Goal: Download file/media

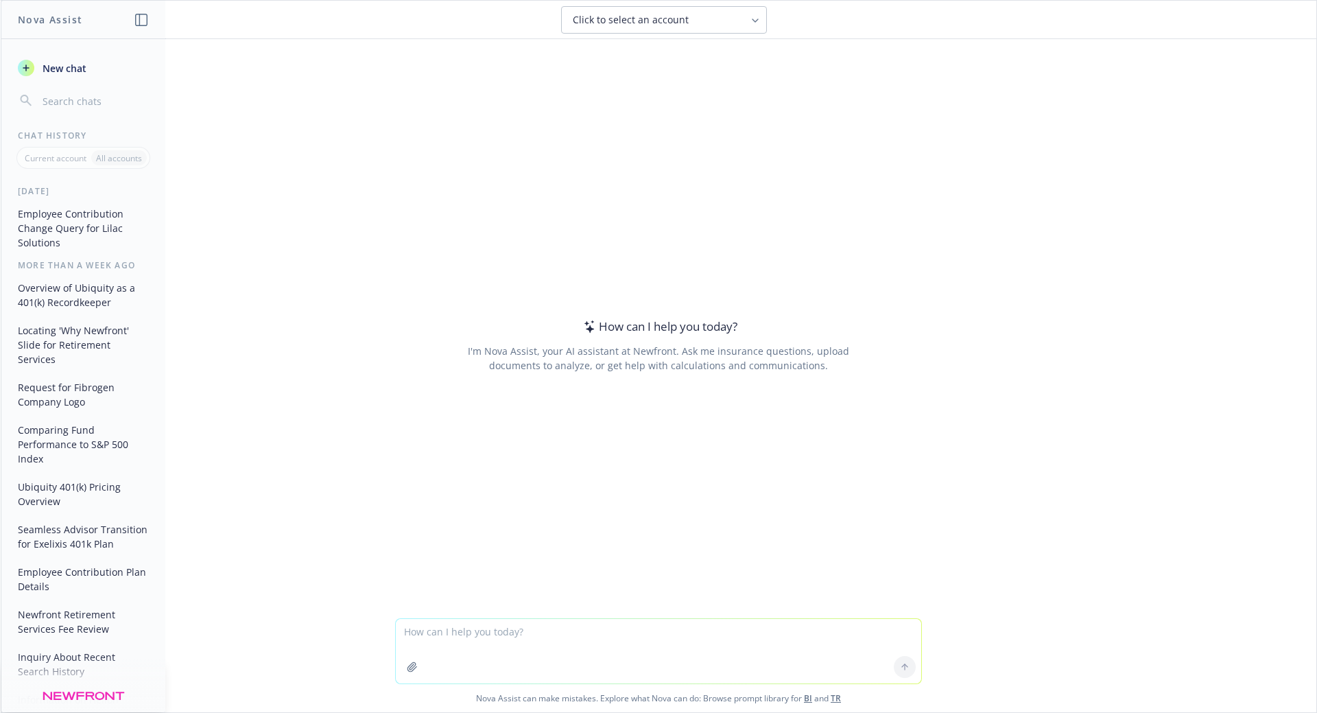
click at [412, 665] on icon "button" at bounding box center [412, 666] width 11 height 11
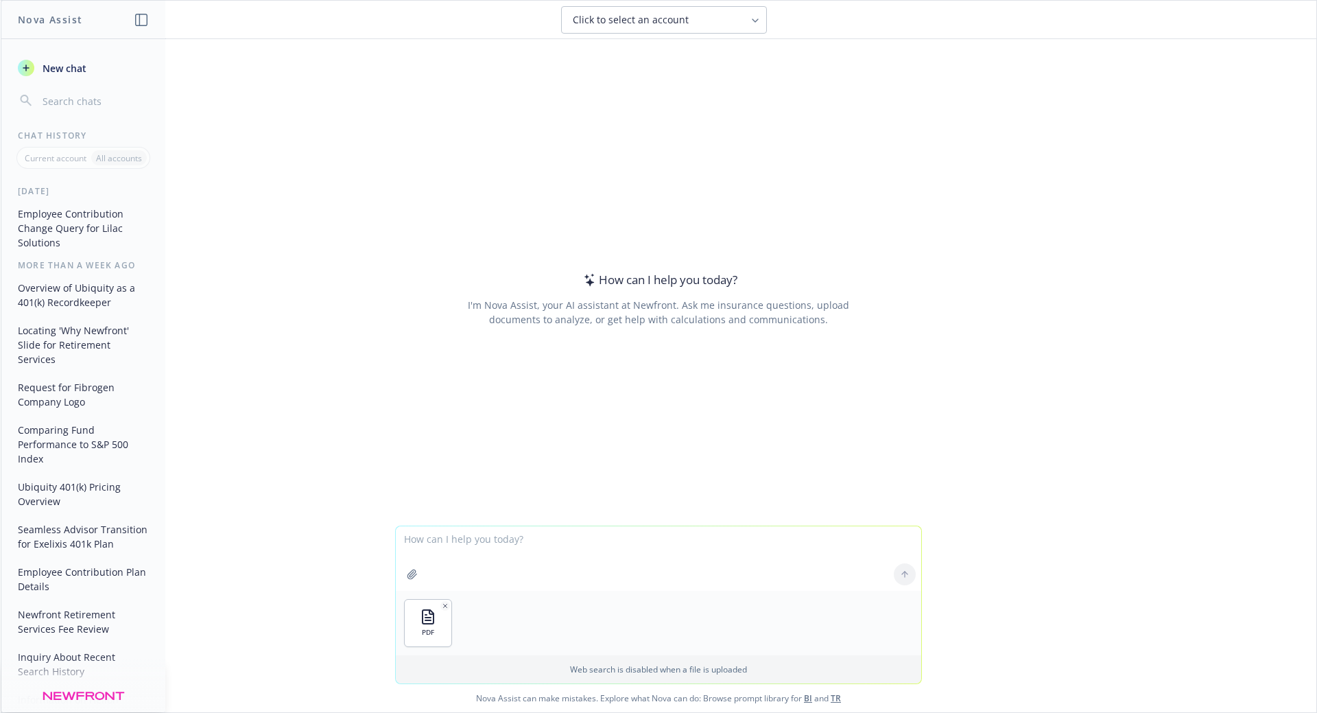
click at [524, 569] on textarea at bounding box center [659, 558] width 526 height 64
paste textarea "Extract this information into a clear concise Notes document: participants with…"
type textarea "Extract this information into a clear concise Notes document: participants with…"
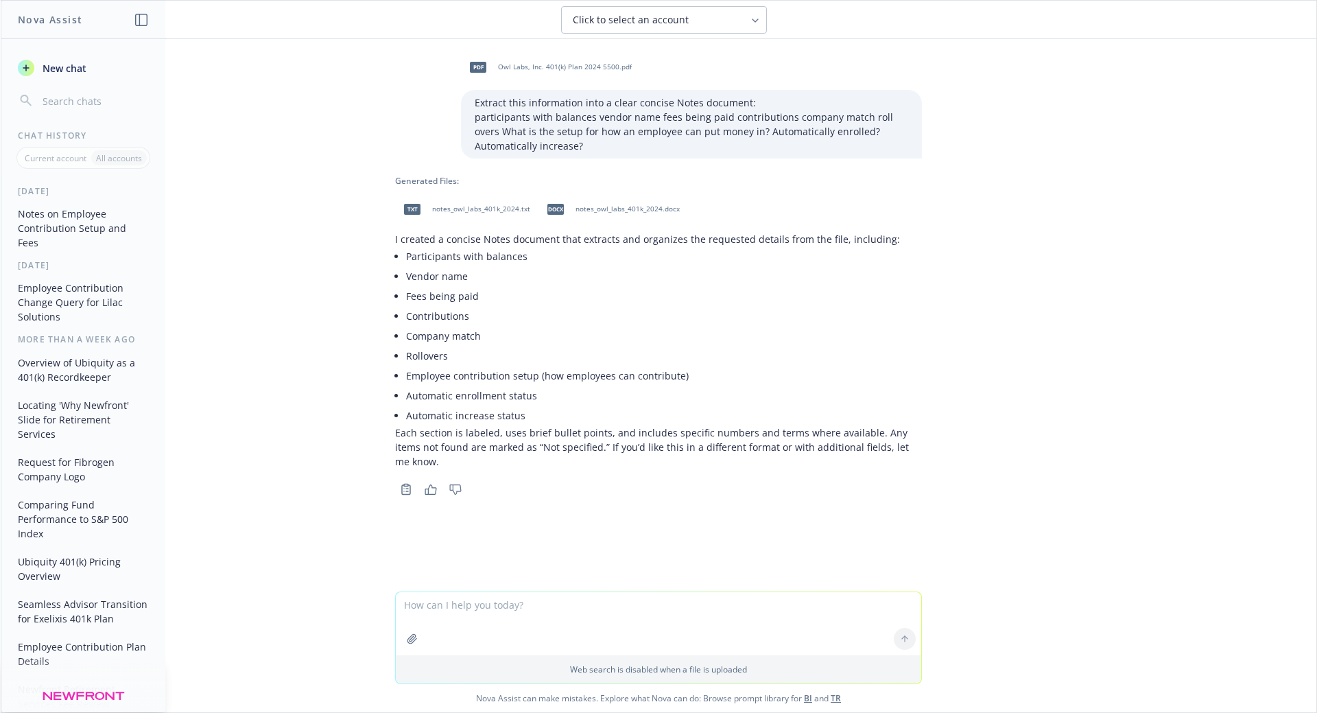
click at [590, 202] on div "docx notes_owl_labs_401k_2024.docx" at bounding box center [611, 209] width 144 height 34
